Goal: Information Seeking & Learning: Check status

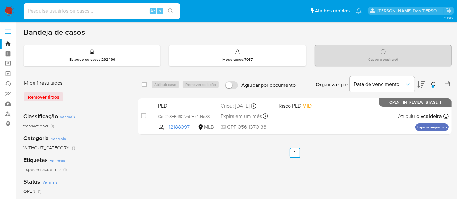
click at [98, 10] on input at bounding box center [102, 11] width 156 height 8
paste input "M7WMTYBvML5Lvq7irwiU6e1s"
type input "M7WMTYBvML5Lvq7irwiU6e1s"
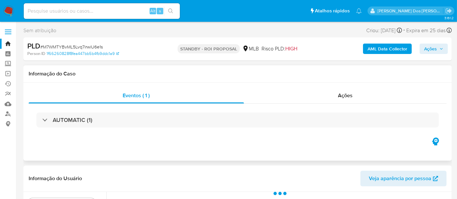
select select "10"
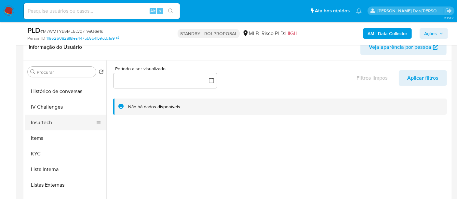
scroll to position [253, 0]
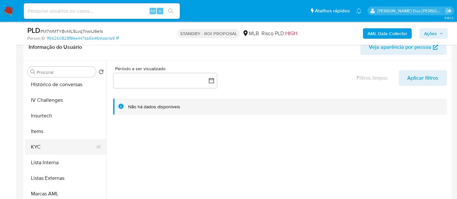
click at [40, 145] on button "KYC" at bounding box center [63, 147] width 76 height 16
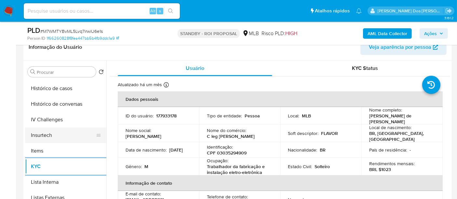
scroll to position [217, 0]
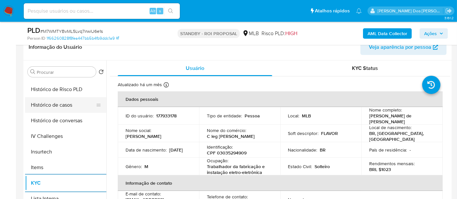
click at [63, 106] on button "Histórico de casos" at bounding box center [63, 105] width 76 height 16
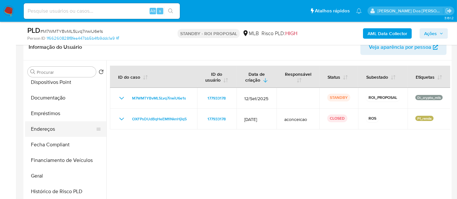
scroll to position [108, 0]
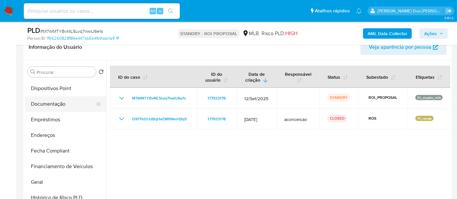
click at [62, 104] on button "Documentação" at bounding box center [63, 104] width 76 height 16
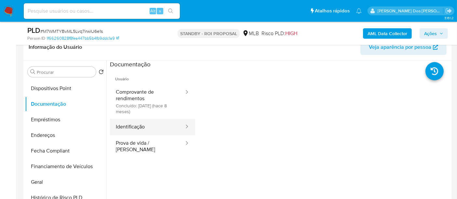
click at [135, 128] on button "Identificação" at bounding box center [147, 127] width 75 height 17
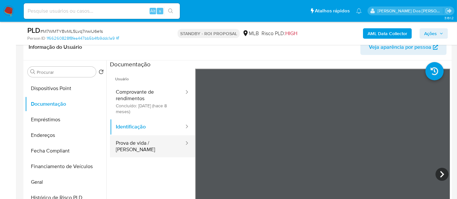
click at [150, 140] on button "Prova de vida / [PERSON_NAME]" at bounding box center [147, 146] width 75 height 22
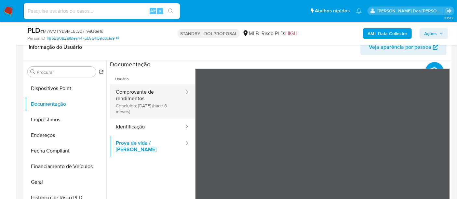
click at [135, 98] on button "Comprovante de rendimentos Concluído: 20/01/2025 (hace 8 meses)" at bounding box center [147, 101] width 75 height 34
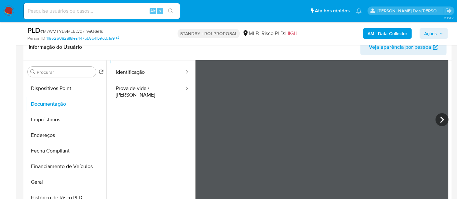
scroll to position [57, 0]
click at [440, 122] on icon at bounding box center [442, 117] width 13 height 13
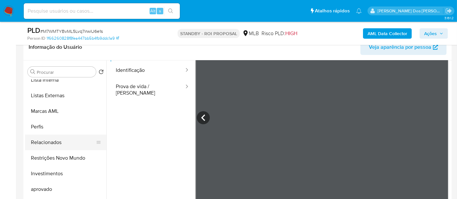
scroll to position [337, 0]
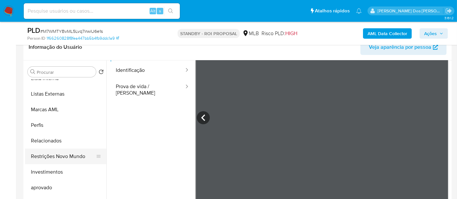
click at [68, 155] on button "Restrições Novo Mundo" at bounding box center [63, 157] width 76 height 16
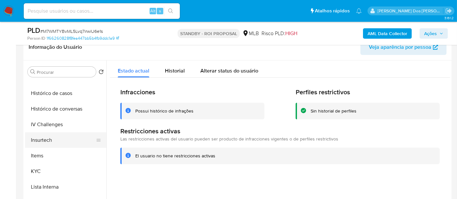
scroll to position [192, 0]
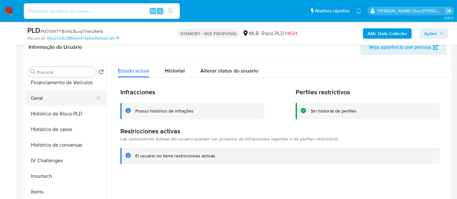
click at [41, 98] on button "Geral" at bounding box center [63, 98] width 76 height 16
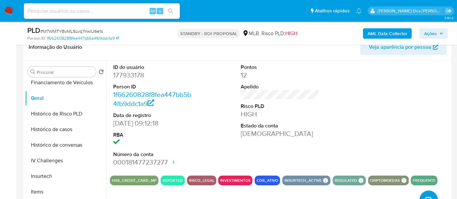
click at [100, 8] on input at bounding box center [102, 11] width 156 height 8
paste input "5yu6VXg7f6PRPs5gYvQtfMdZ"
type input "5yu6VXg7f6PRPs5gYvQtfMdZ"
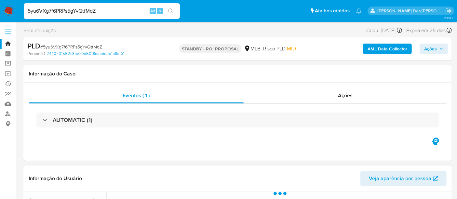
select select "10"
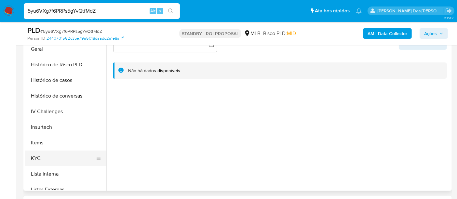
scroll to position [217, 0]
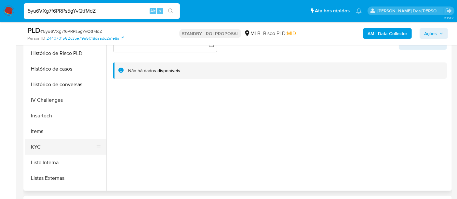
click at [39, 145] on button "KYC" at bounding box center [63, 147] width 76 height 16
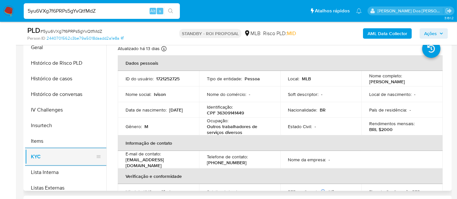
scroll to position [181, 0]
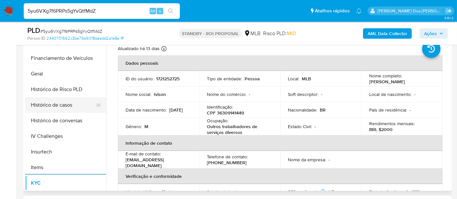
click at [54, 104] on button "Histórico de casos" at bounding box center [63, 105] width 76 height 16
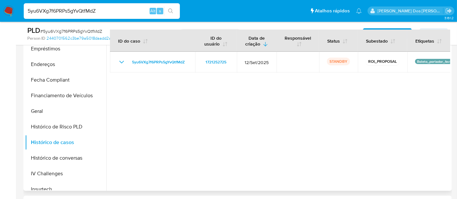
scroll to position [72, 0]
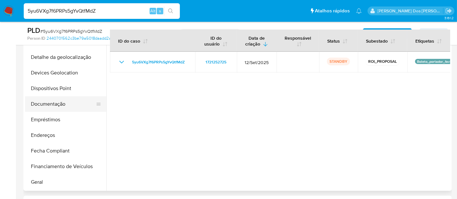
click at [53, 103] on button "Documentação" at bounding box center [63, 104] width 76 height 16
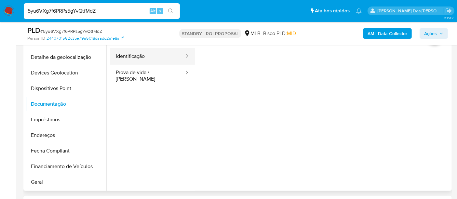
click at [134, 58] on button "Identificação" at bounding box center [147, 56] width 75 height 17
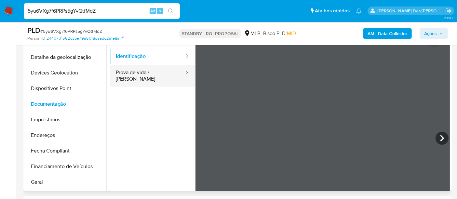
click at [125, 72] on button "Prova de vida / [PERSON_NAME]" at bounding box center [147, 76] width 75 height 22
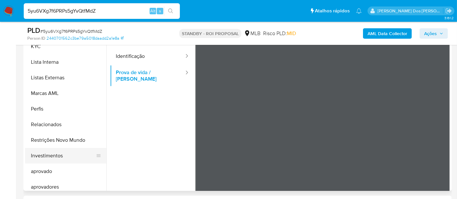
scroll to position [337, 0]
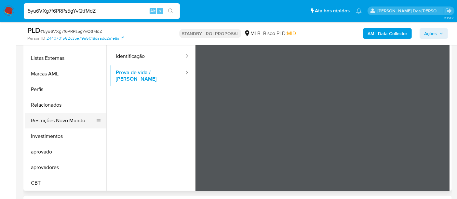
click at [61, 121] on button "Restrições Novo Mundo" at bounding box center [63, 121] width 76 height 16
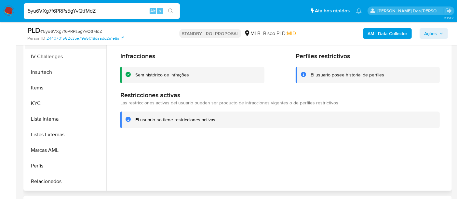
scroll to position [192, 0]
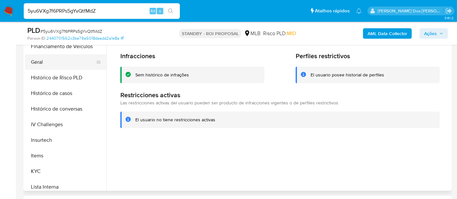
click at [37, 59] on button "Geral" at bounding box center [63, 62] width 76 height 16
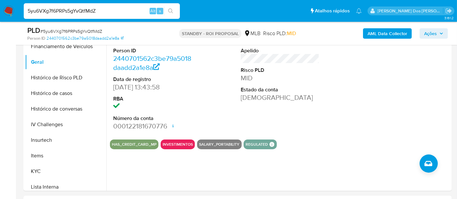
click at [109, 11] on input "5yu6VXg7f6PRPs5gYvQtfMdZ" at bounding box center [102, 11] width 156 height 8
paste input "WWHdosywBAD8ekKjFfxYv2ny"
type input "WWHdosywBAD8ekKjFfxYv2ny"
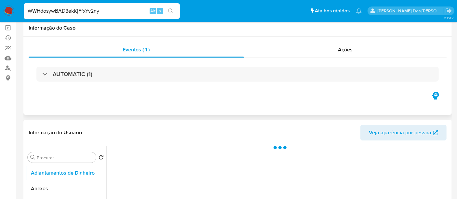
select select "10"
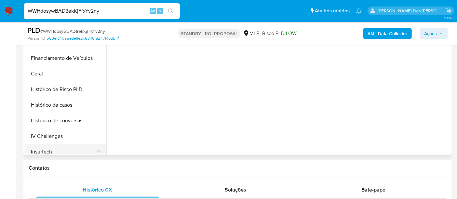
scroll to position [217, 0]
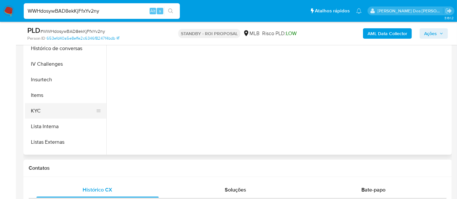
click at [38, 109] on button "KYC" at bounding box center [63, 111] width 76 height 16
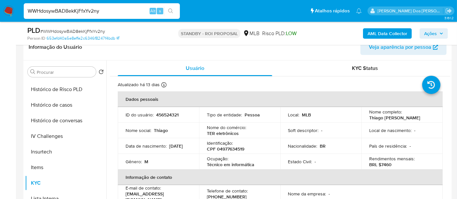
scroll to position [36, 0]
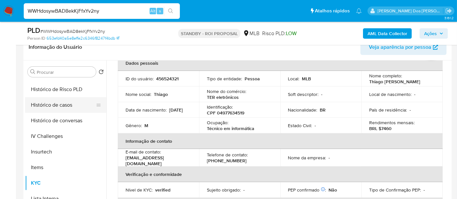
click at [56, 102] on button "Histórico de casos" at bounding box center [63, 105] width 76 height 16
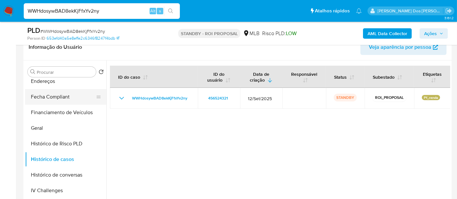
scroll to position [108, 0]
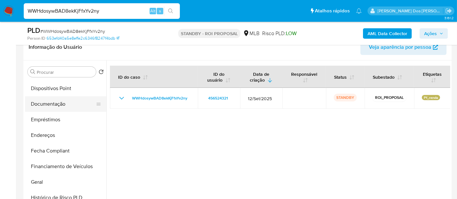
click at [61, 102] on button "Documentação" at bounding box center [63, 104] width 76 height 16
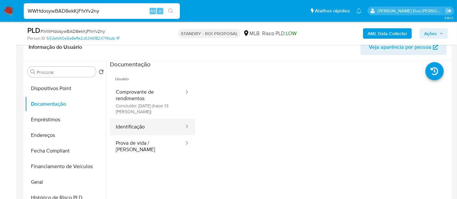
click at [139, 126] on button "Identificação" at bounding box center [147, 127] width 75 height 17
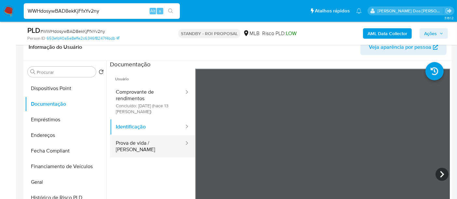
click at [168, 141] on button "Prova de vida / [PERSON_NAME]" at bounding box center [147, 146] width 75 height 22
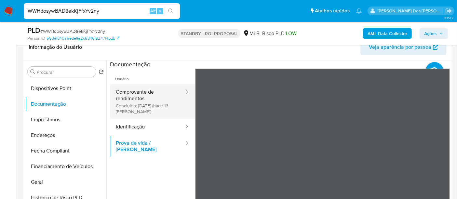
click at [145, 94] on button "Comprovante de rendimentos Concluído: 18/09/2025 (hace 13 días)" at bounding box center [147, 101] width 75 height 34
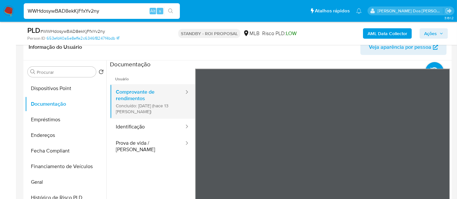
click at [176, 109] on div "Usuário Comprovante de rendimentos Concluído: 18/09/2025 (hace 13 días) Identif…" at bounding box center [280, 173] width 340 height 208
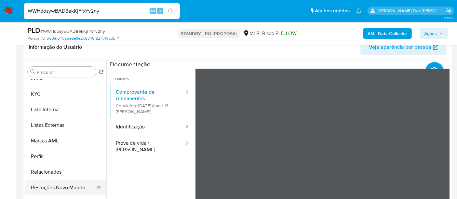
scroll to position [337, 0]
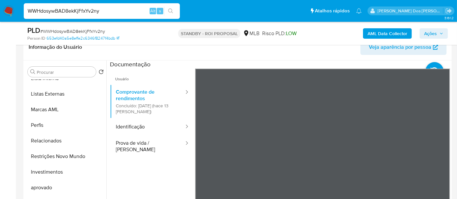
click at [296, 50] on div "Informação do Usuário Veja aparência por pessoa Procurar Retornar ao pedido pad…" at bounding box center [237, 130] width 428 height 193
click at [329, 62] on section at bounding box center [280, 169] width 340 height 216
click at [68, 158] on button "Restrições Novo Mundo" at bounding box center [63, 157] width 76 height 16
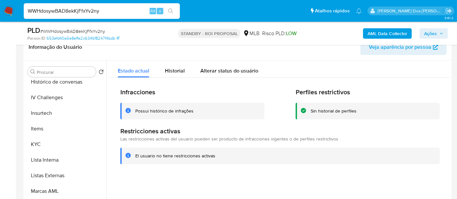
scroll to position [192, 0]
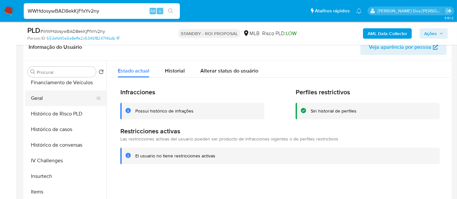
click at [36, 99] on button "Geral" at bounding box center [63, 98] width 76 height 16
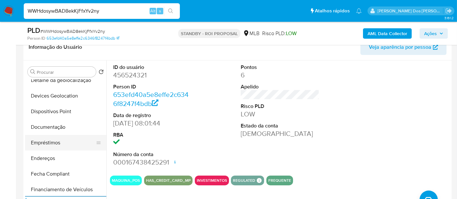
scroll to position [84, 0]
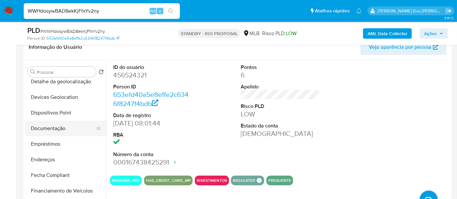
click at [53, 128] on button "Documentação" at bounding box center [63, 129] width 76 height 16
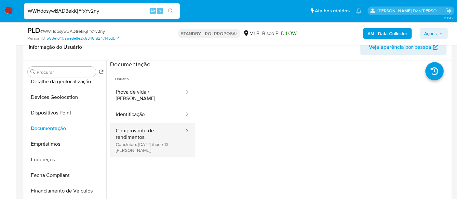
click at [137, 126] on button "Comprovante de rendimentos Concluído: 18/09/2025 (hace 13 días)" at bounding box center [147, 140] width 75 height 34
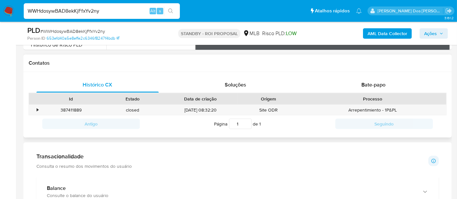
scroll to position [289, 0]
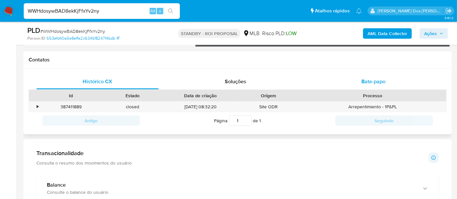
click at [370, 80] on span "Bate-papo" at bounding box center [373, 81] width 24 height 7
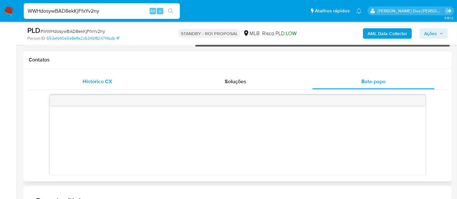
click at [104, 83] on span "Histórico CX" at bounding box center [98, 81] width 30 height 7
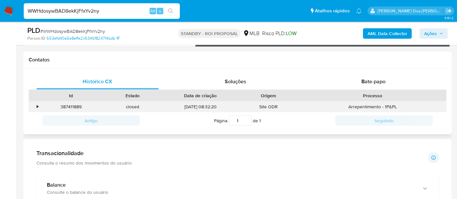
click at [37, 105] on div "•" at bounding box center [38, 107] width 2 height 6
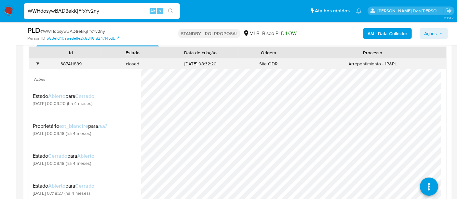
scroll to position [361, 0]
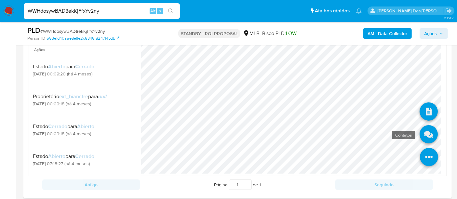
click at [420, 134] on link at bounding box center [429, 135] width 18 height 18
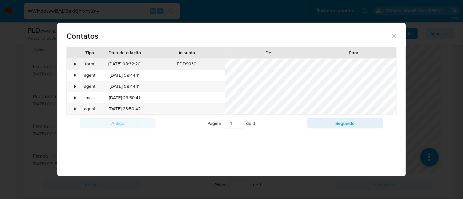
click at [72, 63] on div "•" at bounding box center [72, 64] width 11 height 11
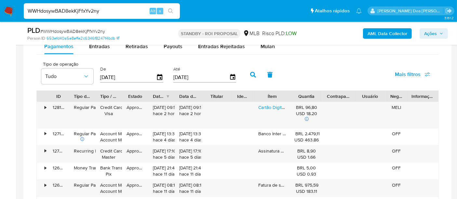
scroll to position [614, 0]
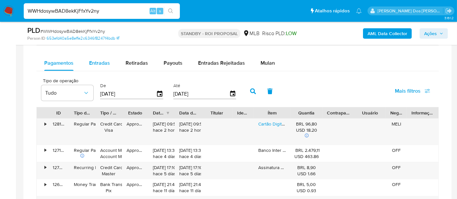
click at [102, 62] on span "Entradas" at bounding box center [99, 62] width 21 height 7
select select "10"
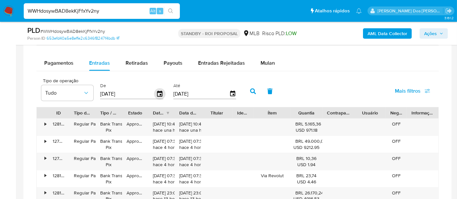
click at [158, 94] on icon "button" at bounding box center [159, 93] width 11 height 11
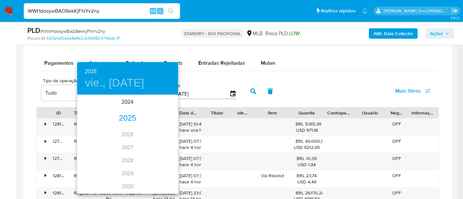
click at [125, 120] on div "2025" at bounding box center [127, 118] width 101 height 13
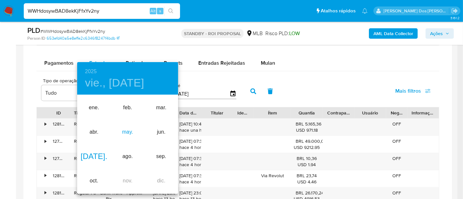
click at [126, 132] on div "may." at bounding box center [128, 132] width 34 height 24
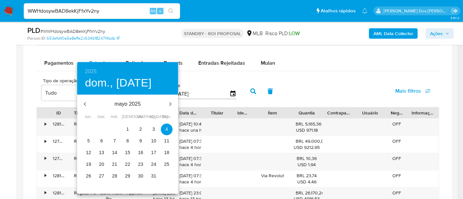
click at [127, 129] on p "1" at bounding box center [127, 129] width 3 height 7
type input "01/05/2025"
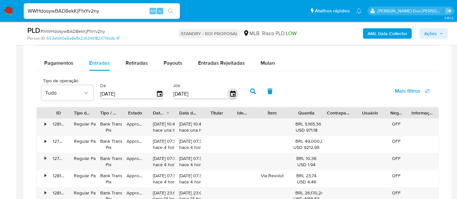
click at [230, 95] on icon "button" at bounding box center [232, 94] width 5 height 6
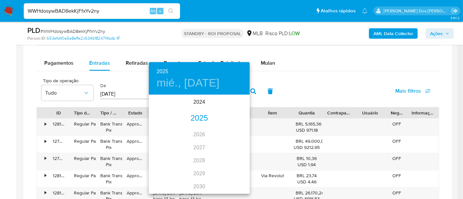
click at [193, 119] on div "2025" at bounding box center [199, 118] width 101 height 13
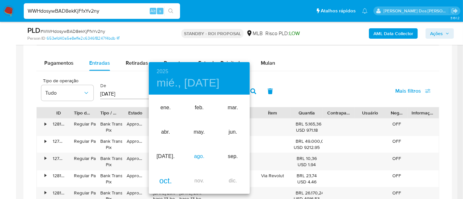
click at [199, 157] on div "ago." at bounding box center [199, 156] width 34 height 24
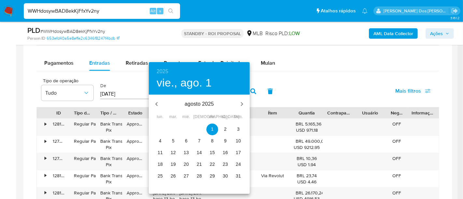
click at [156, 104] on icon "button" at bounding box center [156, 104] width 2 height 4
click at [202, 178] on span "31" at bounding box center [199, 176] width 12 height 7
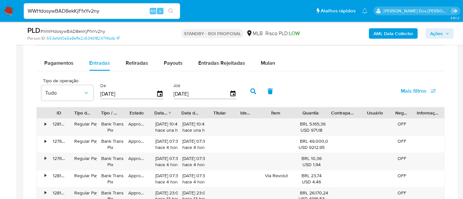
type input "31/07/2025"
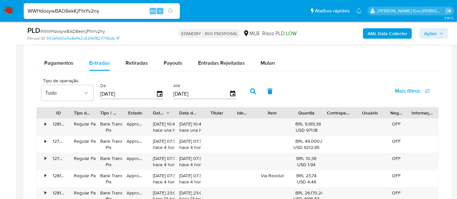
click at [394, 90] on button "Mais filtros" at bounding box center [412, 91] width 52 height 16
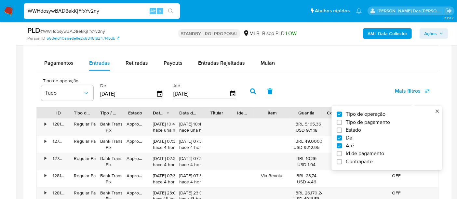
click at [357, 130] on span "Estado" at bounding box center [353, 130] width 15 height 7
click at [342, 130] on input "Estado" at bounding box center [339, 130] width 5 height 5
checkbox input "true"
type input "01/05/2025"
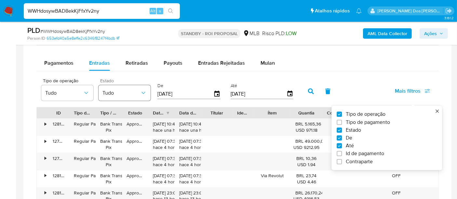
click at [149, 91] on button "Tudo" at bounding box center [125, 93] width 52 height 16
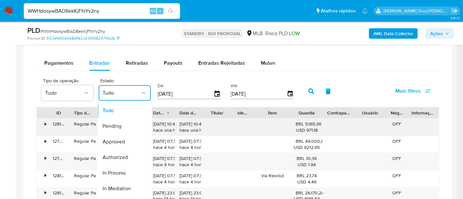
click at [119, 140] on span "Approved" at bounding box center [113, 142] width 22 height 7
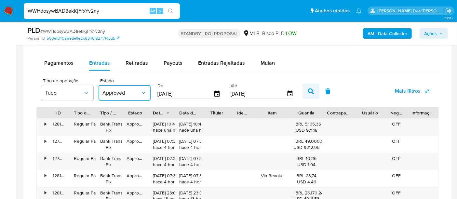
click at [310, 91] on icon "button" at bounding box center [311, 91] width 6 height 6
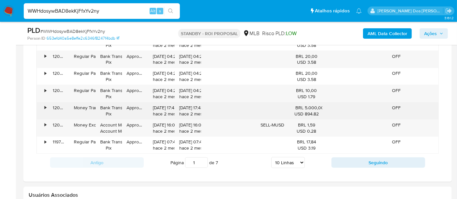
click at [45, 106] on div "•" at bounding box center [46, 108] width 2 height 6
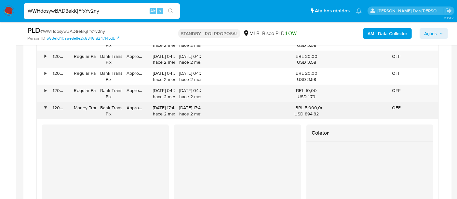
click at [46, 105] on div "•" at bounding box center [46, 108] width 2 height 6
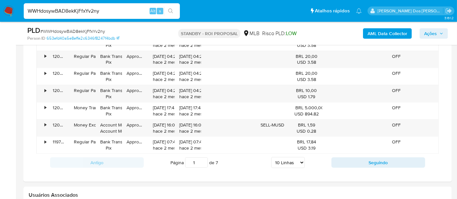
click at [300, 161] on select "5 Linhas 10 Linhas 20 Linhas 25 Linhas 50 Linhas 100 Linhas" at bounding box center [288, 162] width 34 height 11
select select "100"
click at [272, 157] on select "5 Linhas 10 Linhas 20 Linhas 25 Linhas 50 Linhas 100 Linhas" at bounding box center [288, 162] width 34 height 11
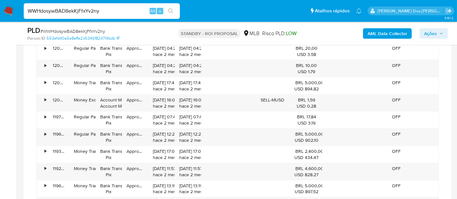
scroll to position [651, 0]
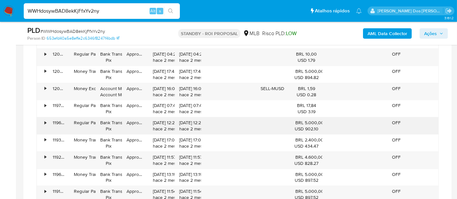
click at [45, 123] on div "•" at bounding box center [46, 123] width 2 height 6
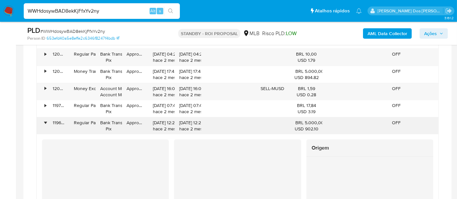
click at [45, 123] on div "•" at bounding box center [46, 123] width 2 height 6
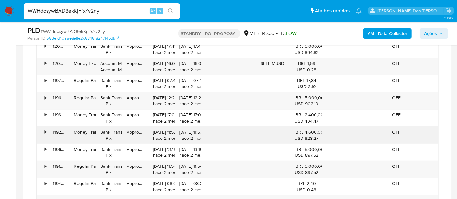
scroll to position [687, 0]
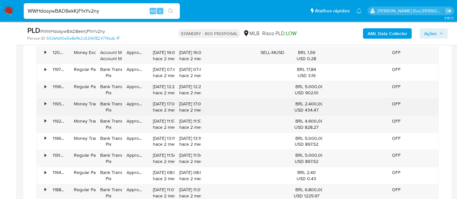
click at [45, 101] on div "•" at bounding box center [46, 104] width 2 height 6
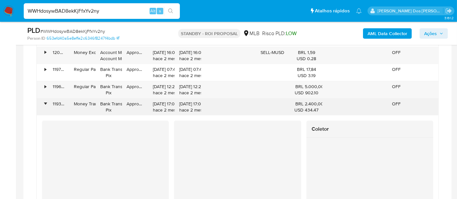
click at [45, 101] on div "•" at bounding box center [46, 104] width 2 height 6
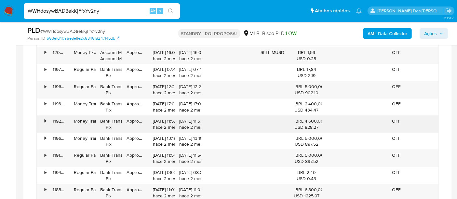
click at [46, 118] on div "•" at bounding box center [46, 121] width 2 height 6
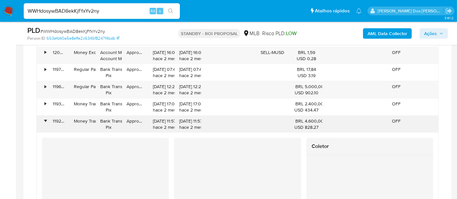
click at [46, 118] on div "•" at bounding box center [46, 121] width 2 height 6
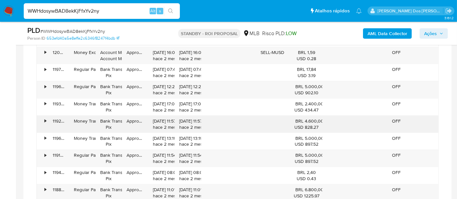
scroll to position [723, 0]
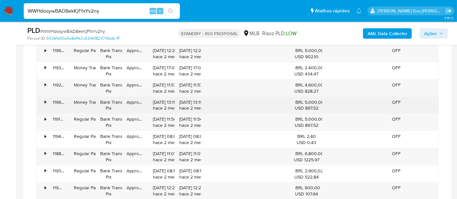
click at [43, 100] on div "•" at bounding box center [42, 105] width 11 height 17
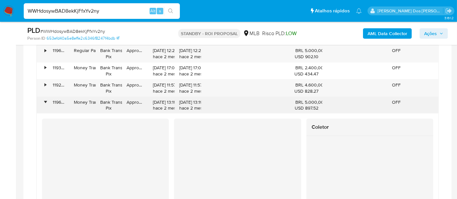
click at [43, 100] on div "•" at bounding box center [42, 105] width 11 height 17
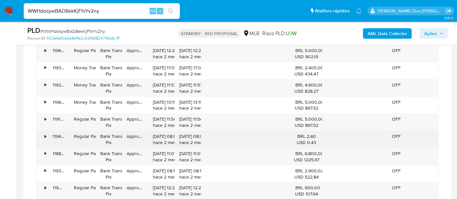
scroll to position [795, 0]
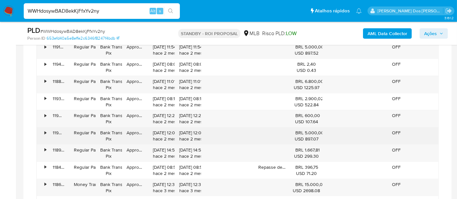
click at [45, 130] on div "•" at bounding box center [46, 133] width 2 height 6
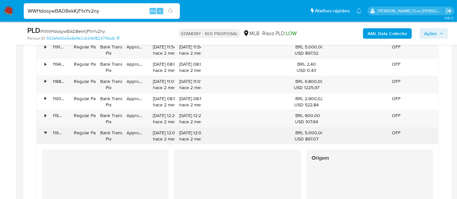
click at [45, 130] on div "•" at bounding box center [46, 133] width 2 height 6
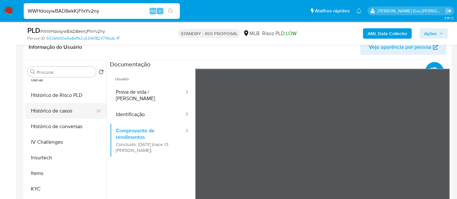
scroll to position [265, 0]
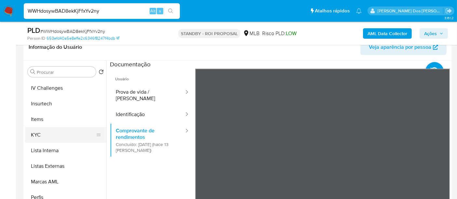
click at [37, 136] on button "KYC" at bounding box center [63, 135] width 76 height 16
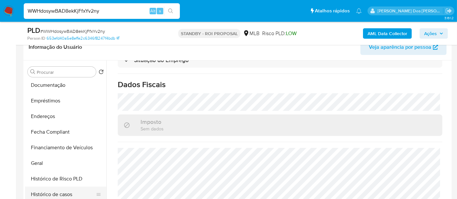
scroll to position [84, 0]
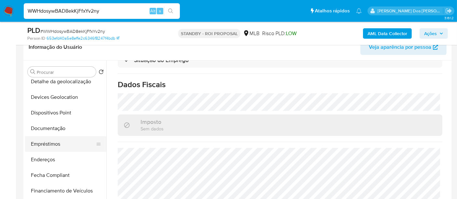
click at [56, 142] on button "Empréstimos" at bounding box center [63, 144] width 76 height 16
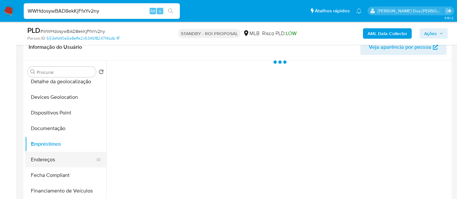
scroll to position [0, 0]
click at [51, 160] on button "Endereços" at bounding box center [63, 160] width 76 height 16
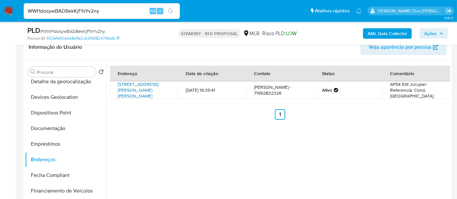
click at [128, 86] on link "Avenida Dom João Vi 275, Salvador, Bahia, 40285001, Brasil 275" at bounding box center [138, 90] width 41 height 18
drag, startPoint x: 415, startPoint y: 93, endPoint x: 421, endPoint y: 101, distance: 10.3
click at [421, 101] on div "Endereço Data de criação Contato Status Comentário Avenida Dom João Vi 275, Sal…" at bounding box center [280, 93] width 340 height 54
copy div "Cond. Parque das Chácaras Anterior 1"
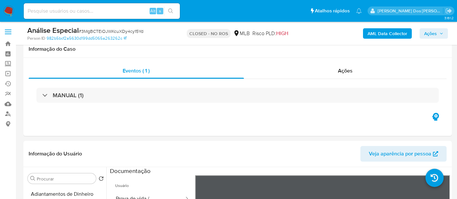
select select "10"
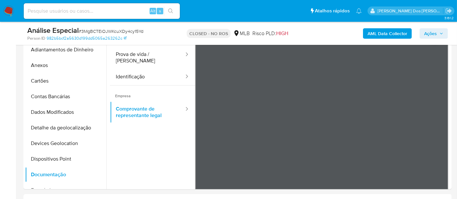
scroll to position [72, 0]
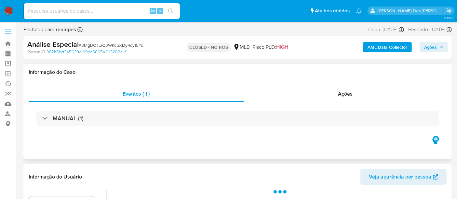
select select "10"
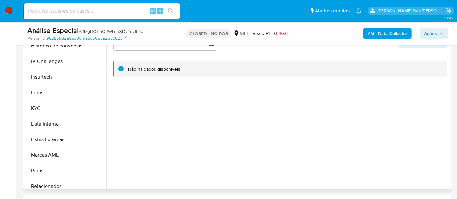
scroll to position [325, 0]
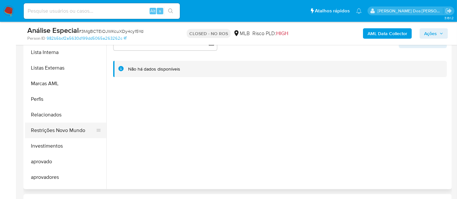
click at [67, 132] on button "Restrições Novo Mundo" at bounding box center [63, 131] width 76 height 16
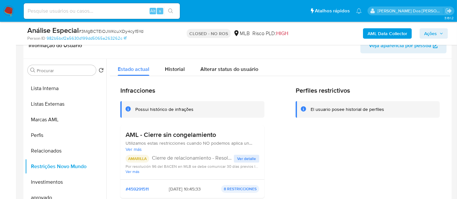
scroll to position [36, 0]
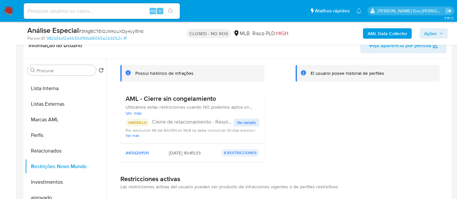
click at [244, 124] on span "Ver detalle" at bounding box center [246, 122] width 19 height 7
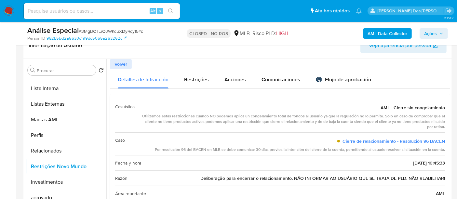
click at [120, 61] on span "Volver" at bounding box center [120, 64] width 13 height 9
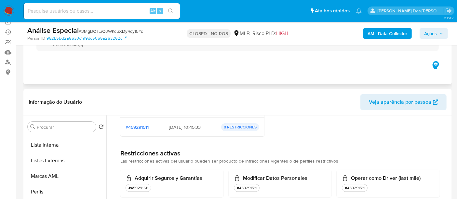
scroll to position [36, 0]
